Goal: Information Seeking & Learning: Check status

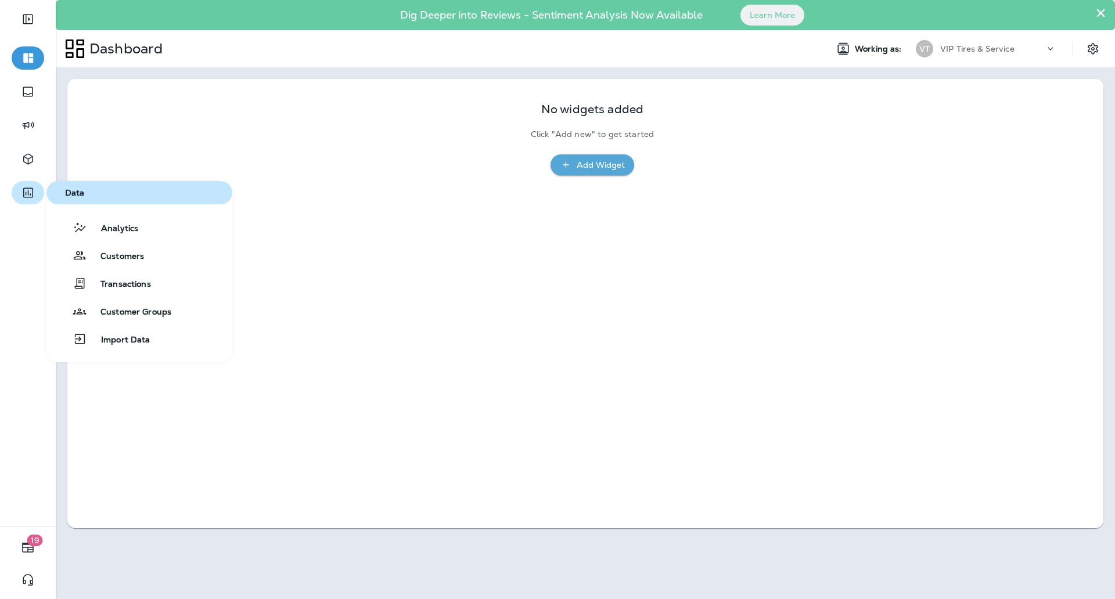
click at [29, 199] on icon "button" at bounding box center [28, 193] width 15 height 14
click at [117, 280] on span "Transactions" at bounding box center [119, 284] width 64 height 11
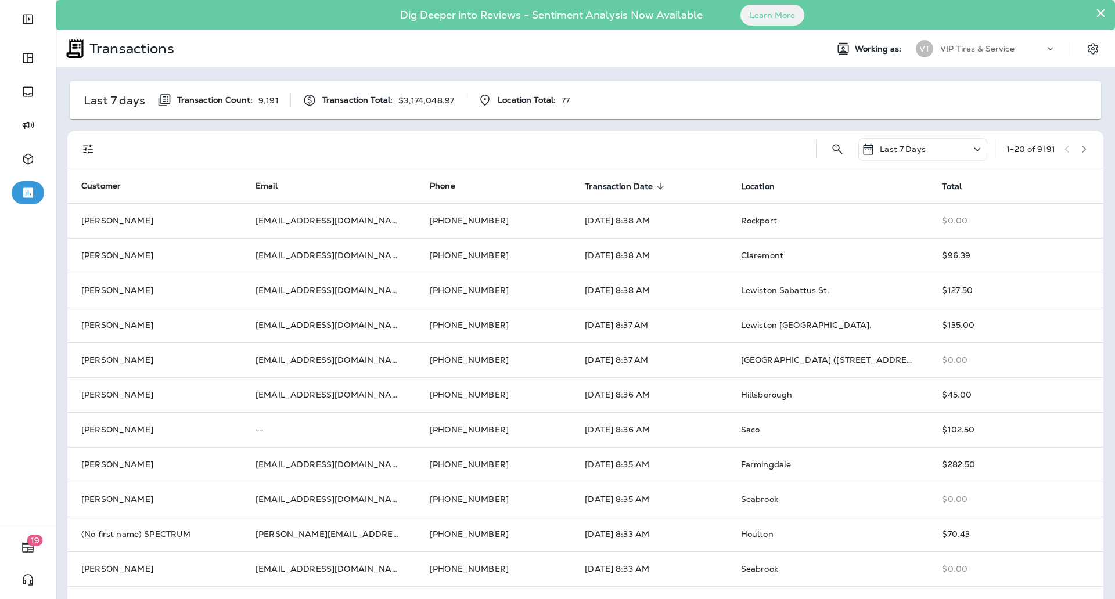
click at [901, 146] on p "Last 7 Days" at bounding box center [903, 149] width 46 height 9
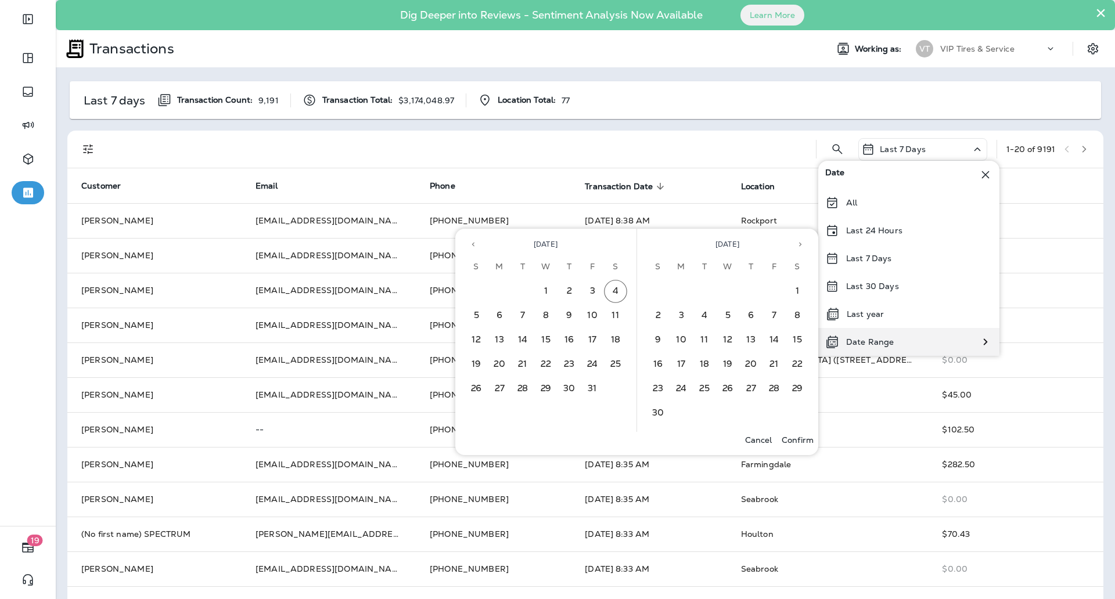
click at [867, 343] on p "Date Range" at bounding box center [870, 341] width 48 height 9
click at [474, 244] on icon "Previous month" at bounding box center [473, 244] width 8 height 8
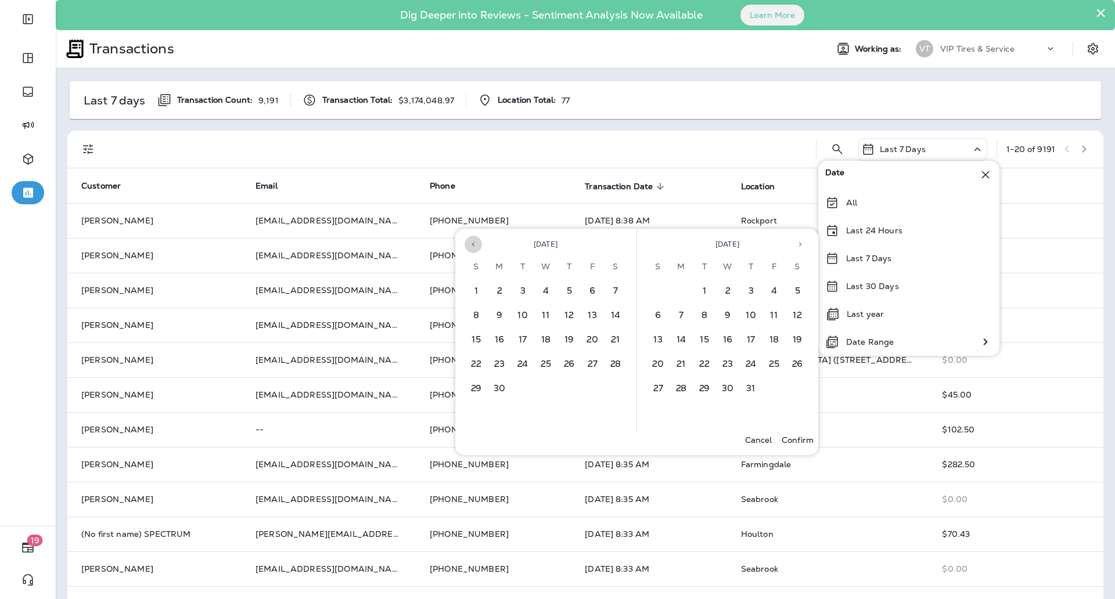
click at [474, 244] on icon "Previous month" at bounding box center [473, 244] width 8 height 8
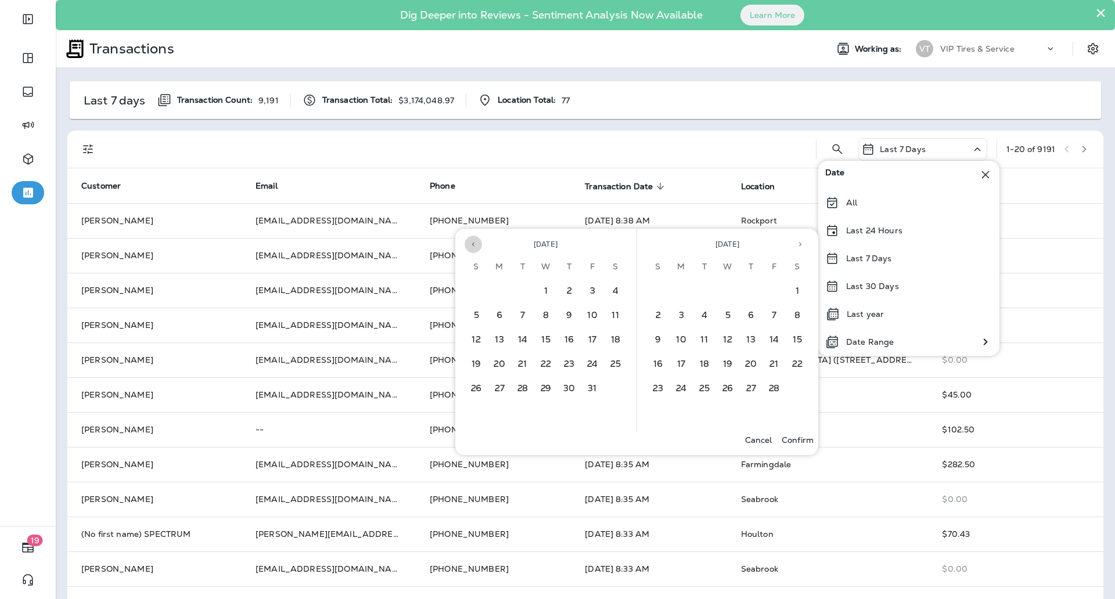
click at [474, 244] on icon "Previous month" at bounding box center [473, 244] width 8 height 8
click at [477, 246] on button "Previous month" at bounding box center [473, 244] width 17 height 17
click at [563, 387] on button "28" at bounding box center [568, 388] width 23 height 23
click at [660, 287] on button "1" at bounding box center [657, 291] width 23 height 23
click at [798, 438] on p "Confirm" at bounding box center [798, 439] width 32 height 9
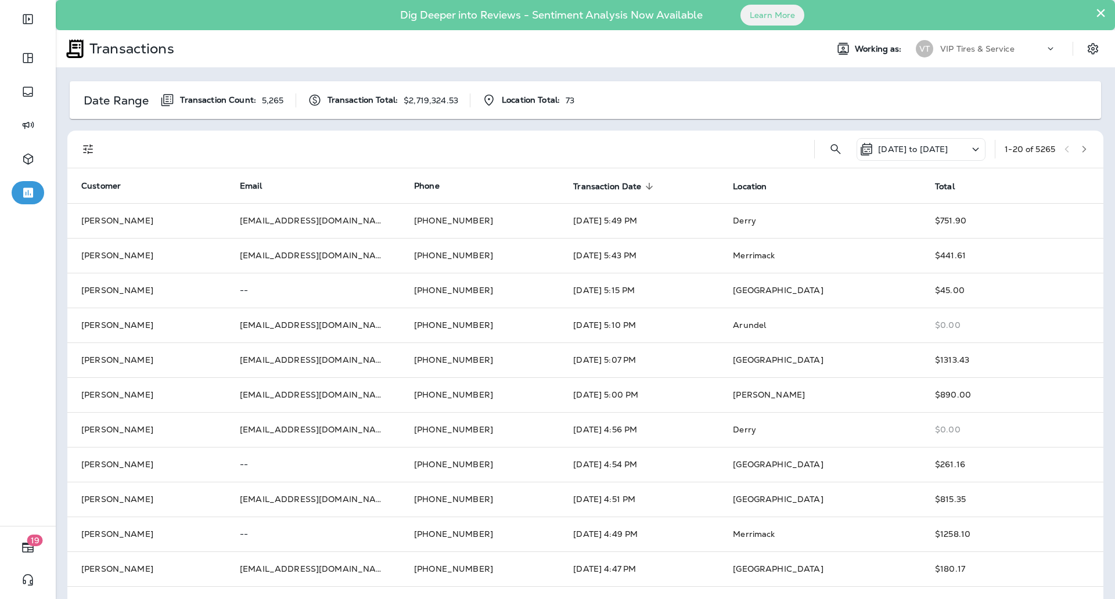
click at [693, 139] on div at bounding box center [457, 149] width 696 height 37
click at [588, 148] on div at bounding box center [457, 149] width 696 height 37
click at [916, 146] on p "[DATE] to [DATE]" at bounding box center [913, 149] width 70 height 9
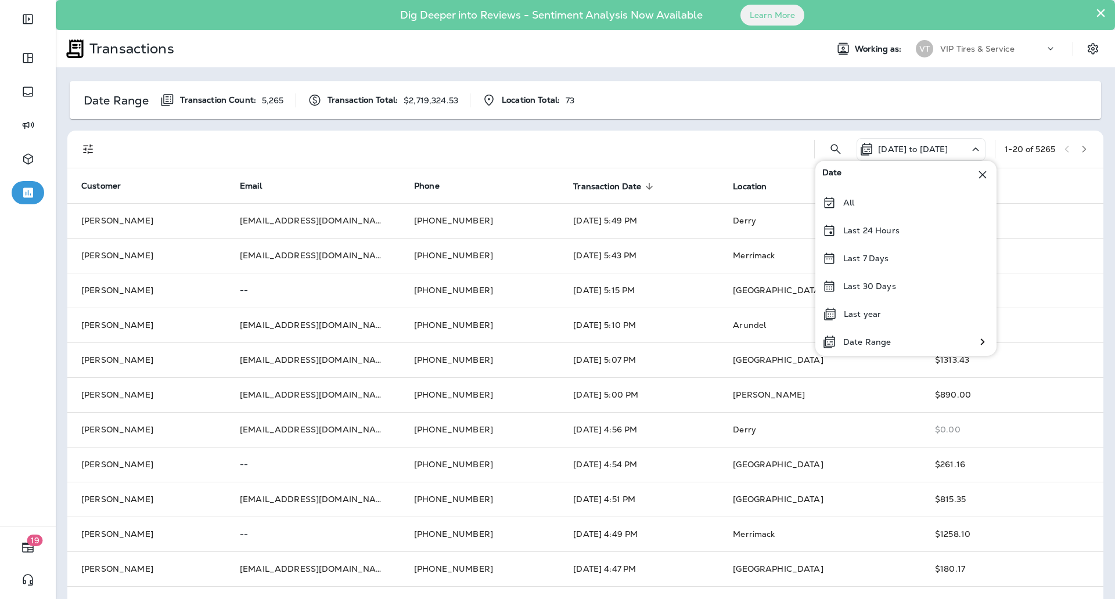
click at [748, 141] on div at bounding box center [457, 149] width 696 height 37
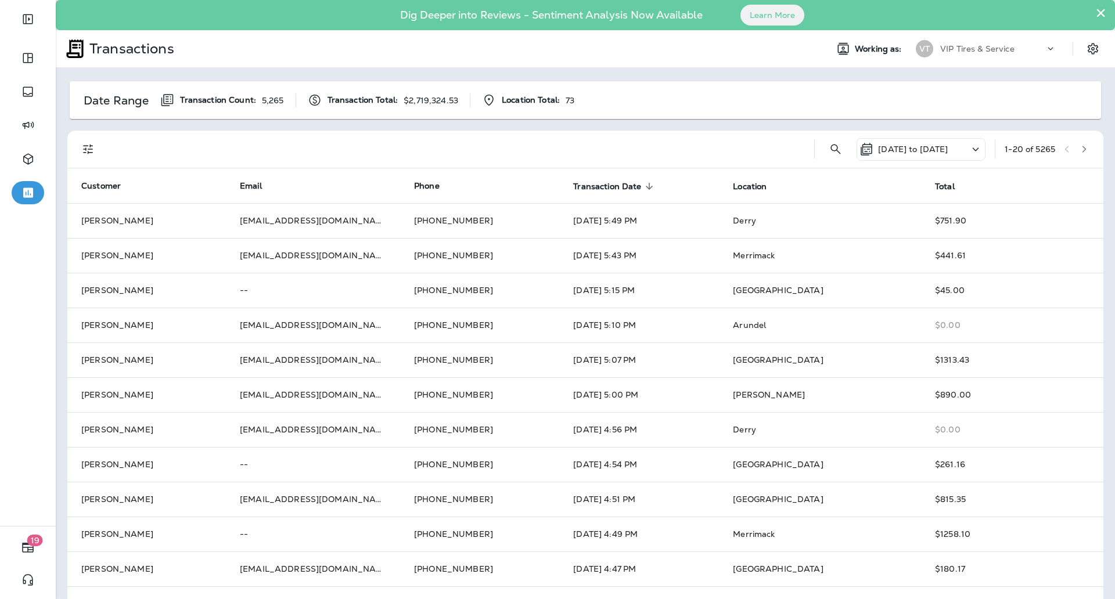
click at [888, 141] on div "[DATE] to [DATE]" at bounding box center [920, 149] width 129 height 23
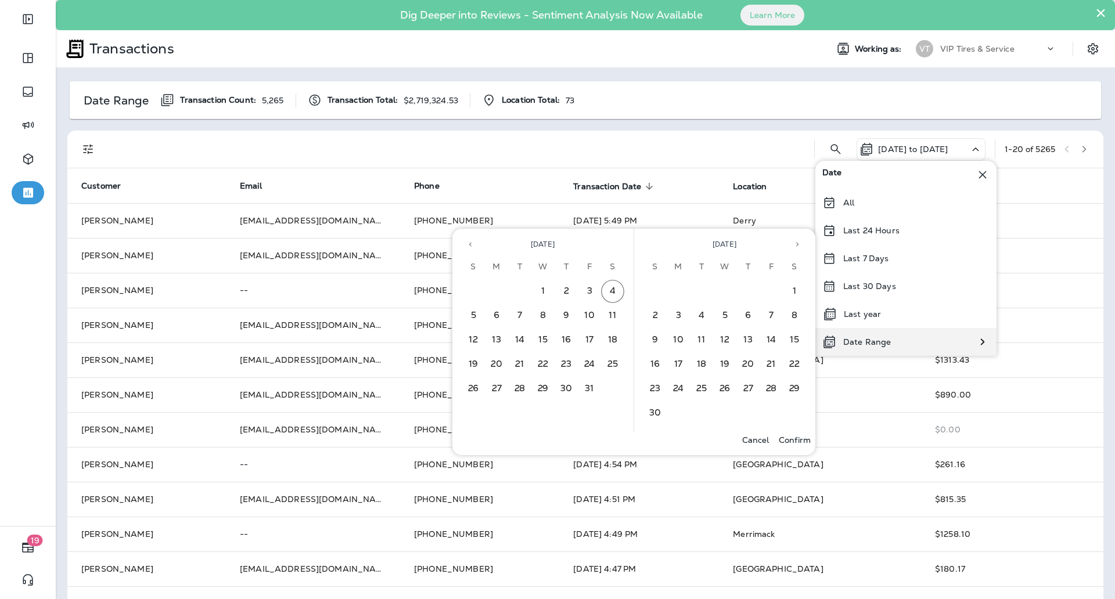
click at [890, 340] on div "Date Range" at bounding box center [856, 342] width 82 height 28
click at [466, 246] on icon "Previous month" at bounding box center [470, 244] width 8 height 8
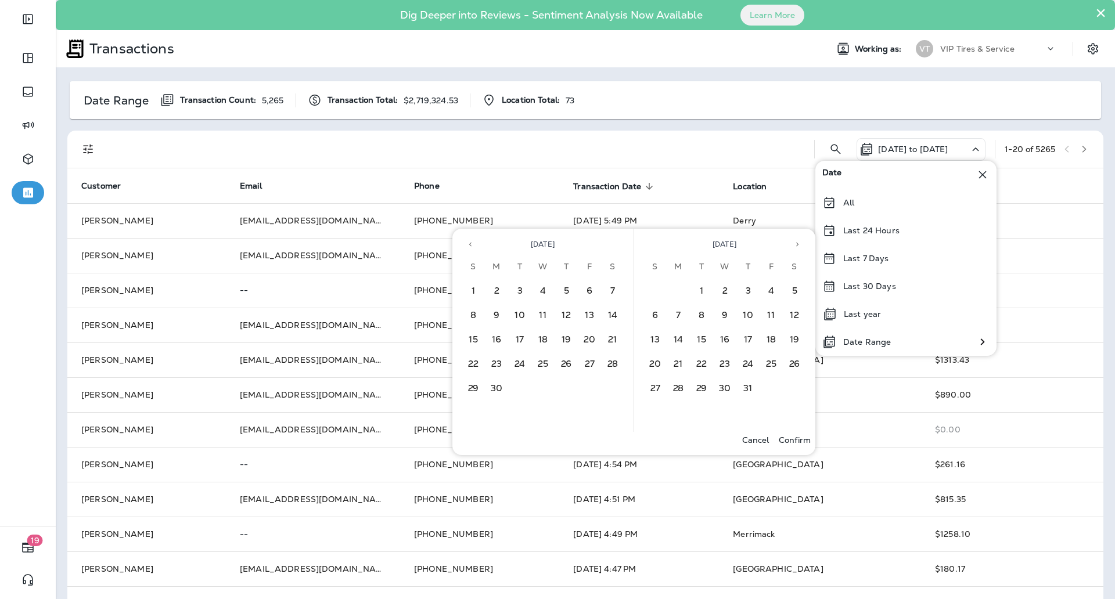
click at [466, 246] on icon "Previous month" at bounding box center [470, 244] width 8 height 8
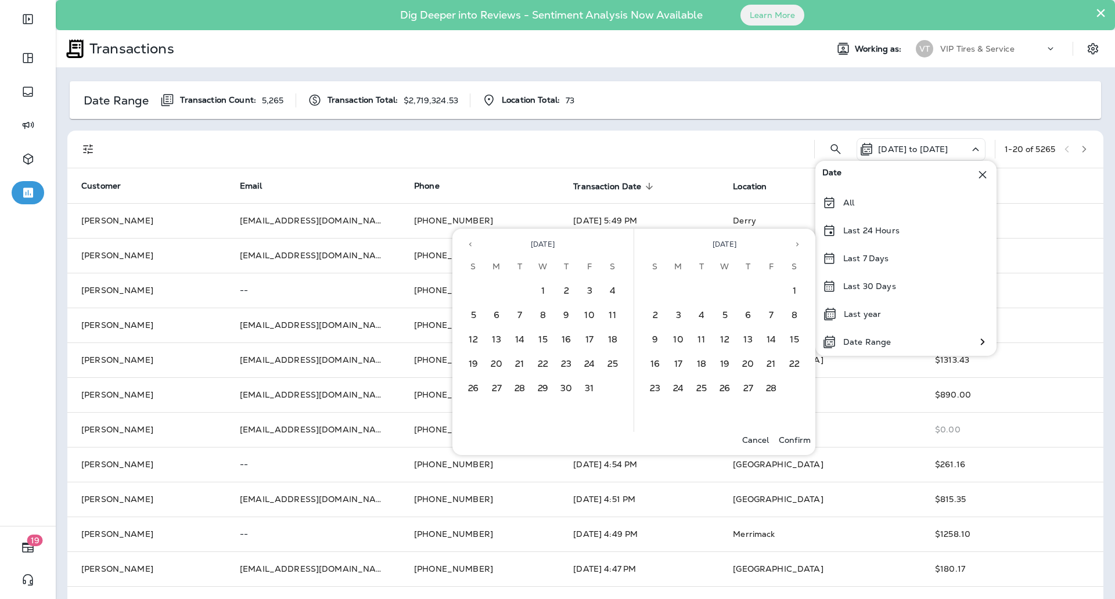
click at [466, 246] on icon "Previous month" at bounding box center [470, 244] width 8 height 8
click at [588, 393] on button "29" at bounding box center [589, 388] width 23 height 23
click at [803, 438] on p "Confirm" at bounding box center [795, 439] width 32 height 9
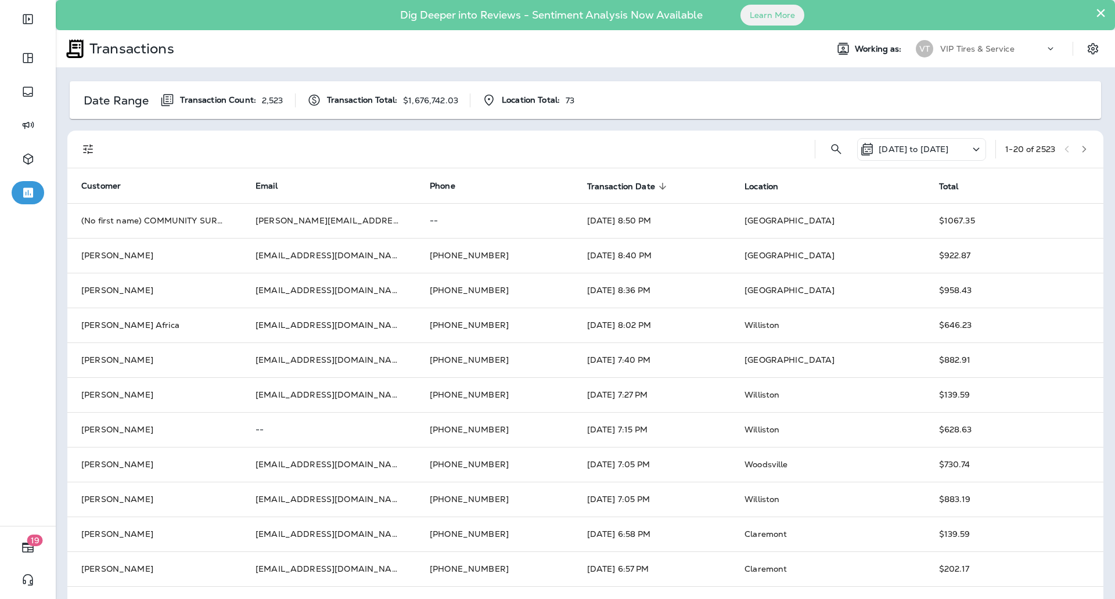
click at [686, 151] on div at bounding box center [457, 149] width 696 height 37
click at [453, 146] on div at bounding box center [457, 149] width 696 height 37
click at [417, 99] on p "$1,676,742.03" at bounding box center [430, 100] width 55 height 9
click at [358, 104] on span "Transaction Total:" at bounding box center [362, 100] width 71 height 10
click at [906, 152] on p "[DATE] to [DATE]" at bounding box center [914, 149] width 70 height 9
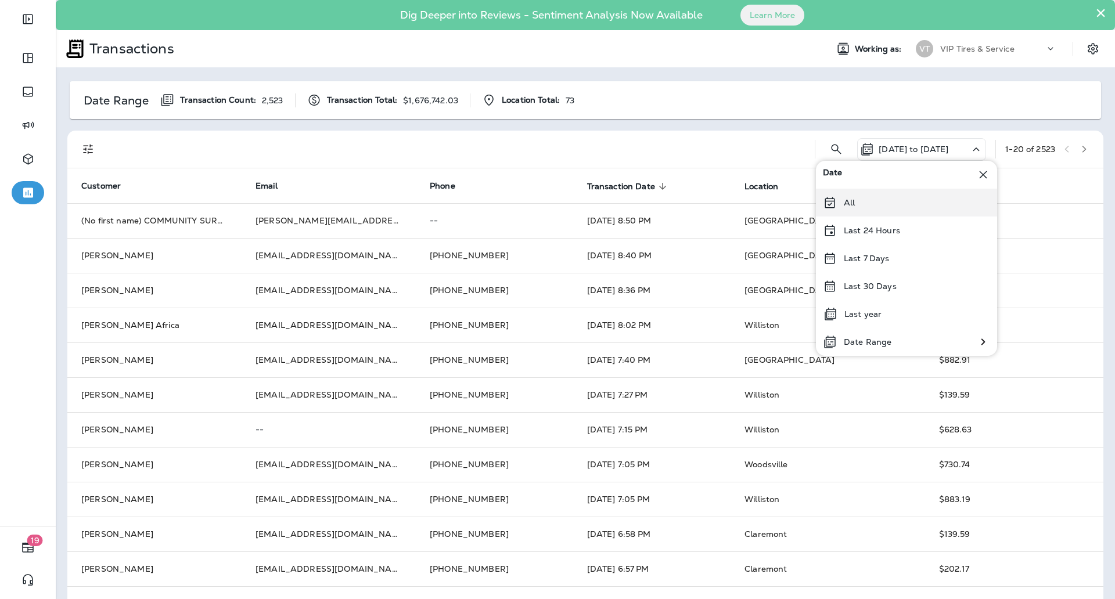
click at [885, 207] on div "All" at bounding box center [906, 203] width 181 height 28
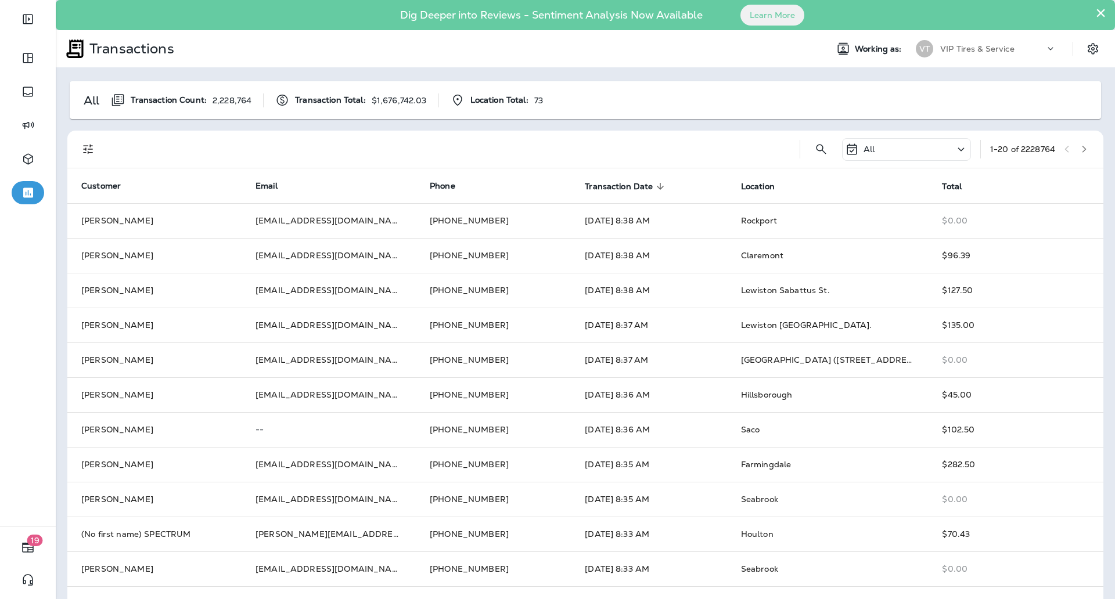
click at [863, 149] on p "All" at bounding box center [868, 149] width 11 height 9
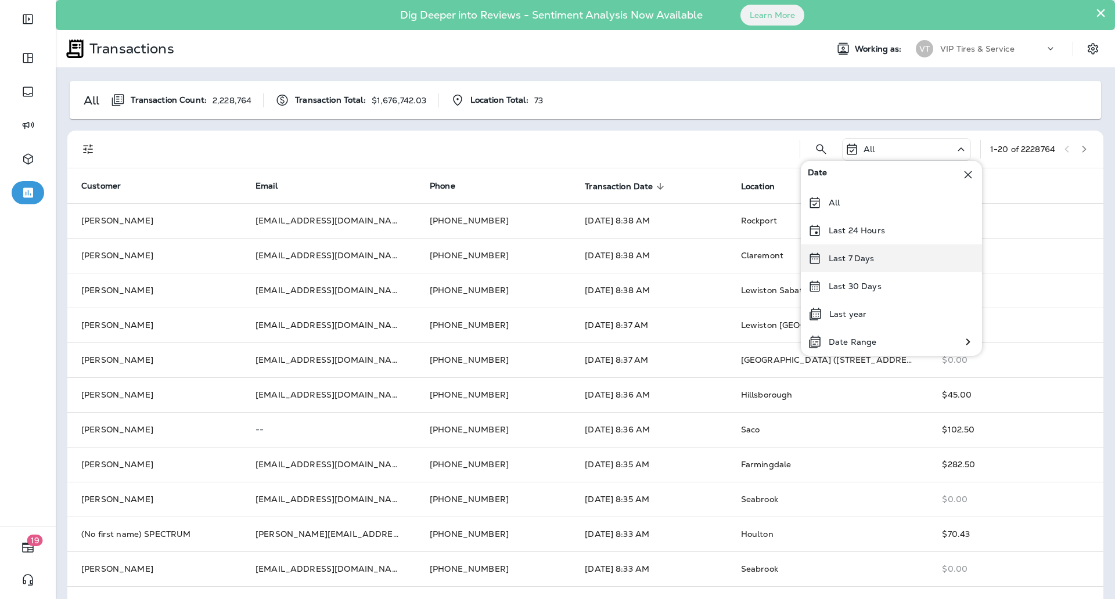
click at [866, 258] on p "Last 7 Days" at bounding box center [852, 258] width 46 height 9
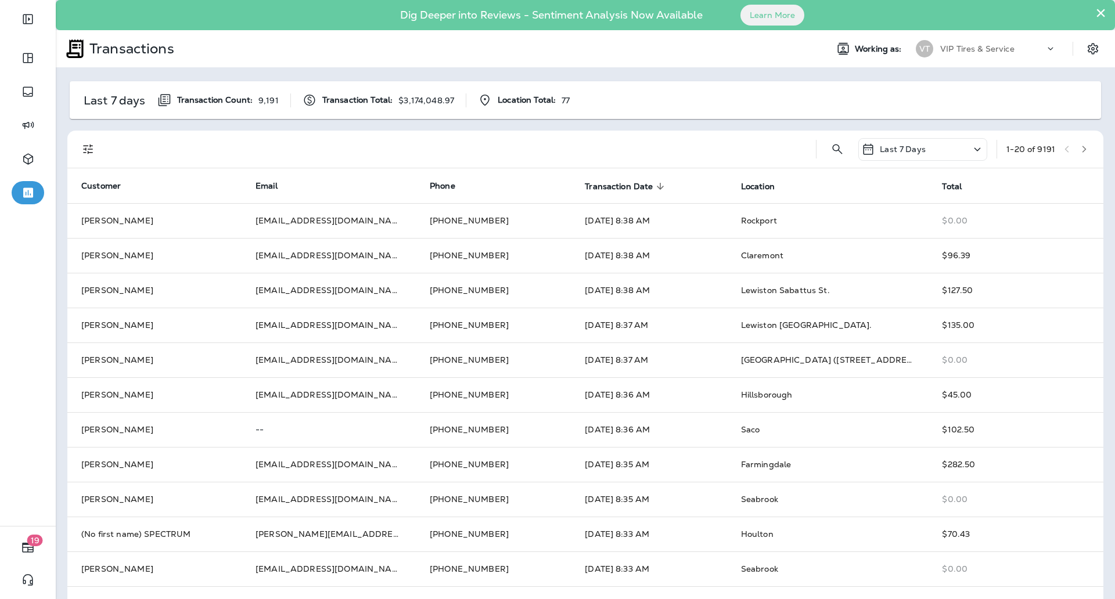
click at [630, 138] on div at bounding box center [457, 149] width 697 height 37
